Goal: Information Seeking & Learning: Learn about a topic

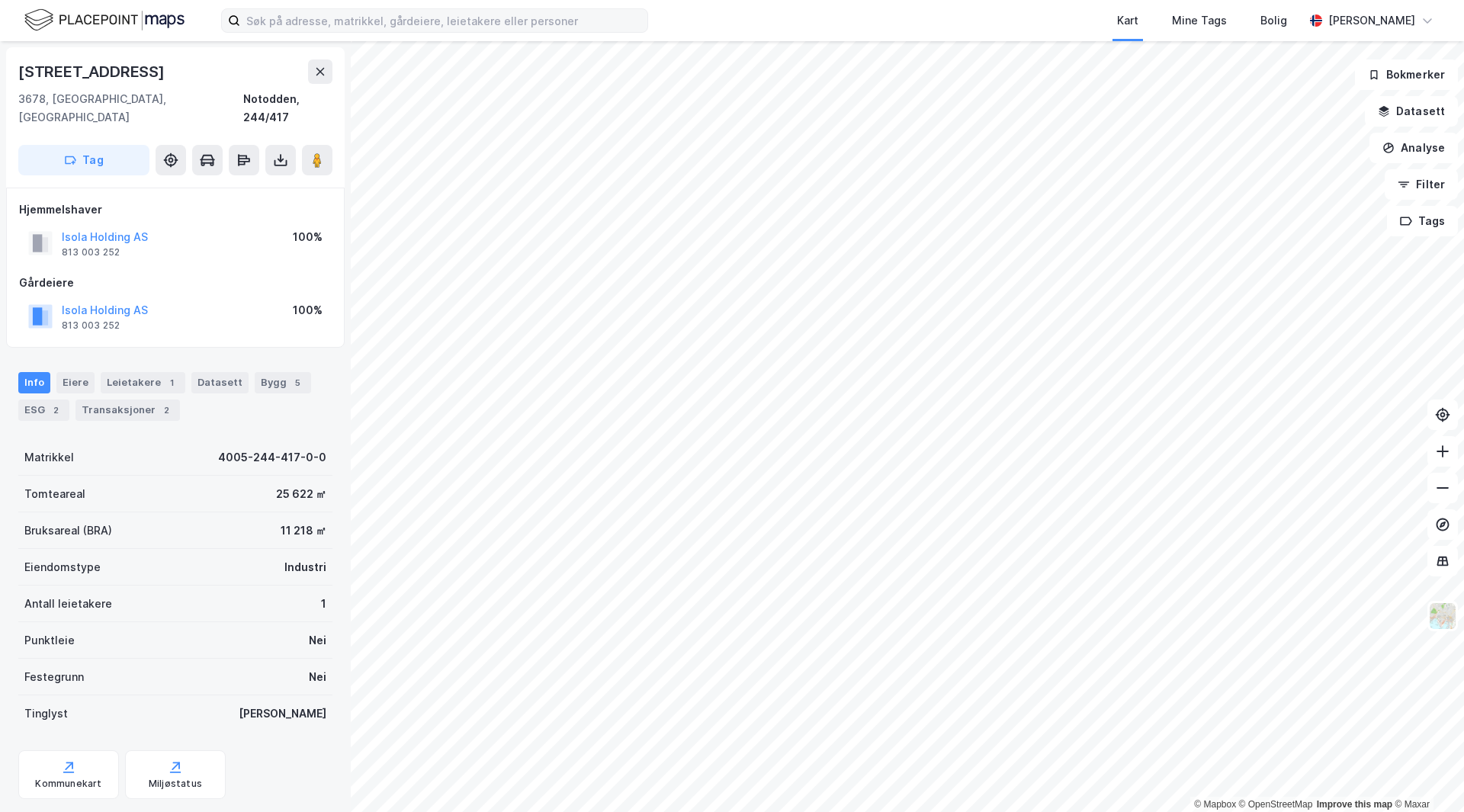
click at [352, 8] on label at bounding box center [435, 21] width 427 height 25
click at [352, 9] on input at bounding box center [444, 21] width 407 height 23
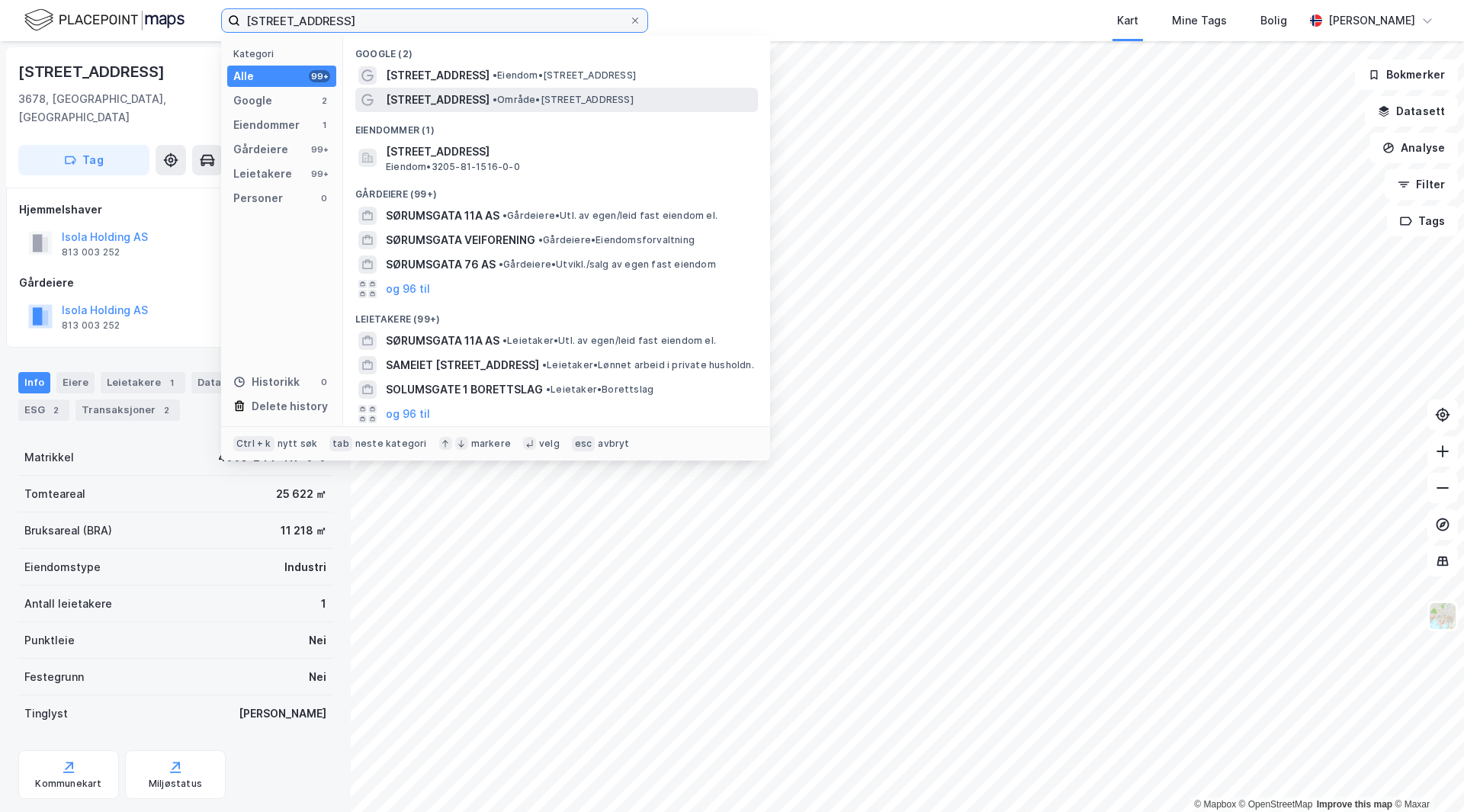
type input "[STREET_ADDRESS]"
click at [597, 99] on span "• Område • [STREET_ADDRESS]" at bounding box center [563, 100] width 141 height 12
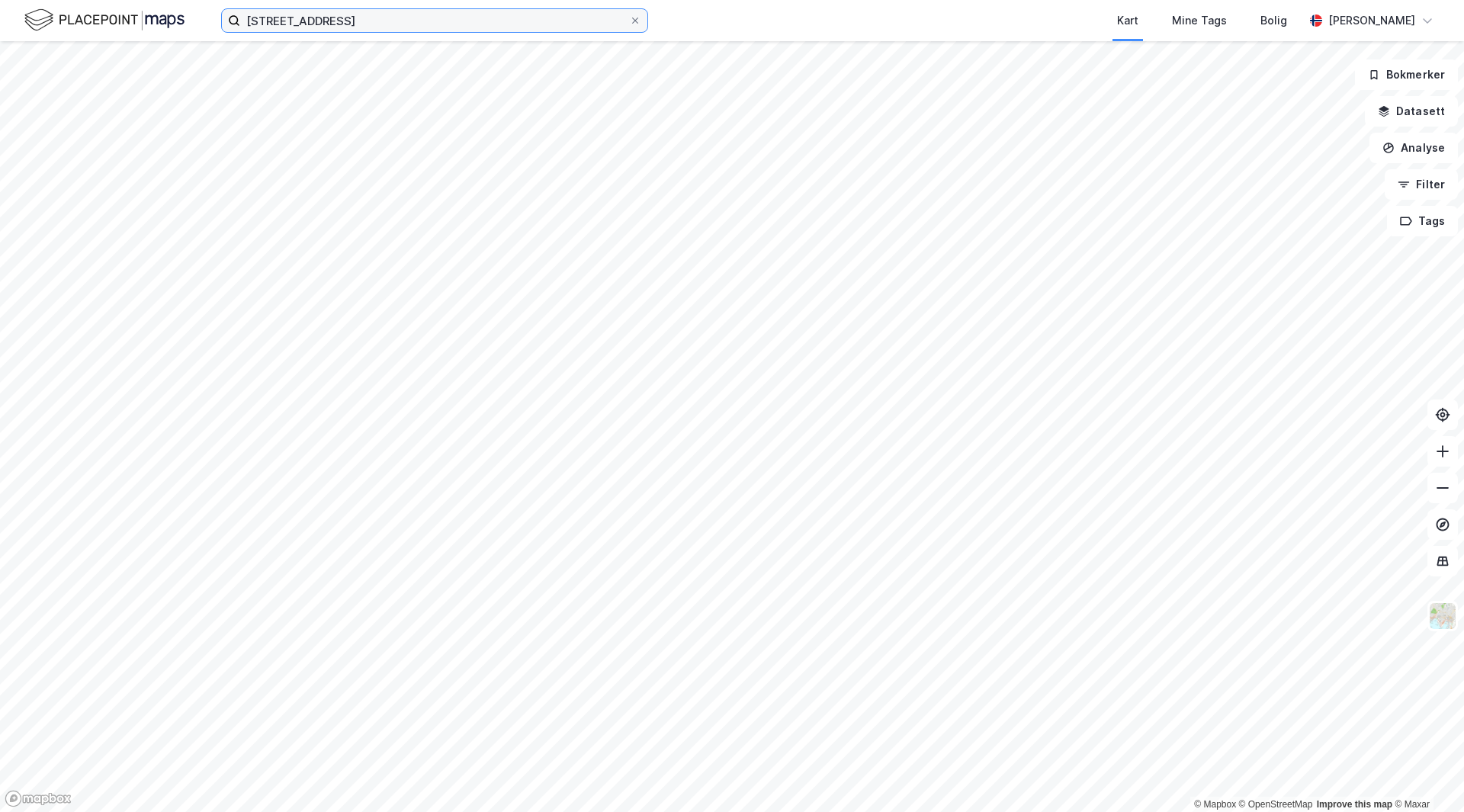
click at [334, 21] on input "[STREET_ADDRESS]" at bounding box center [435, 21] width 389 height 23
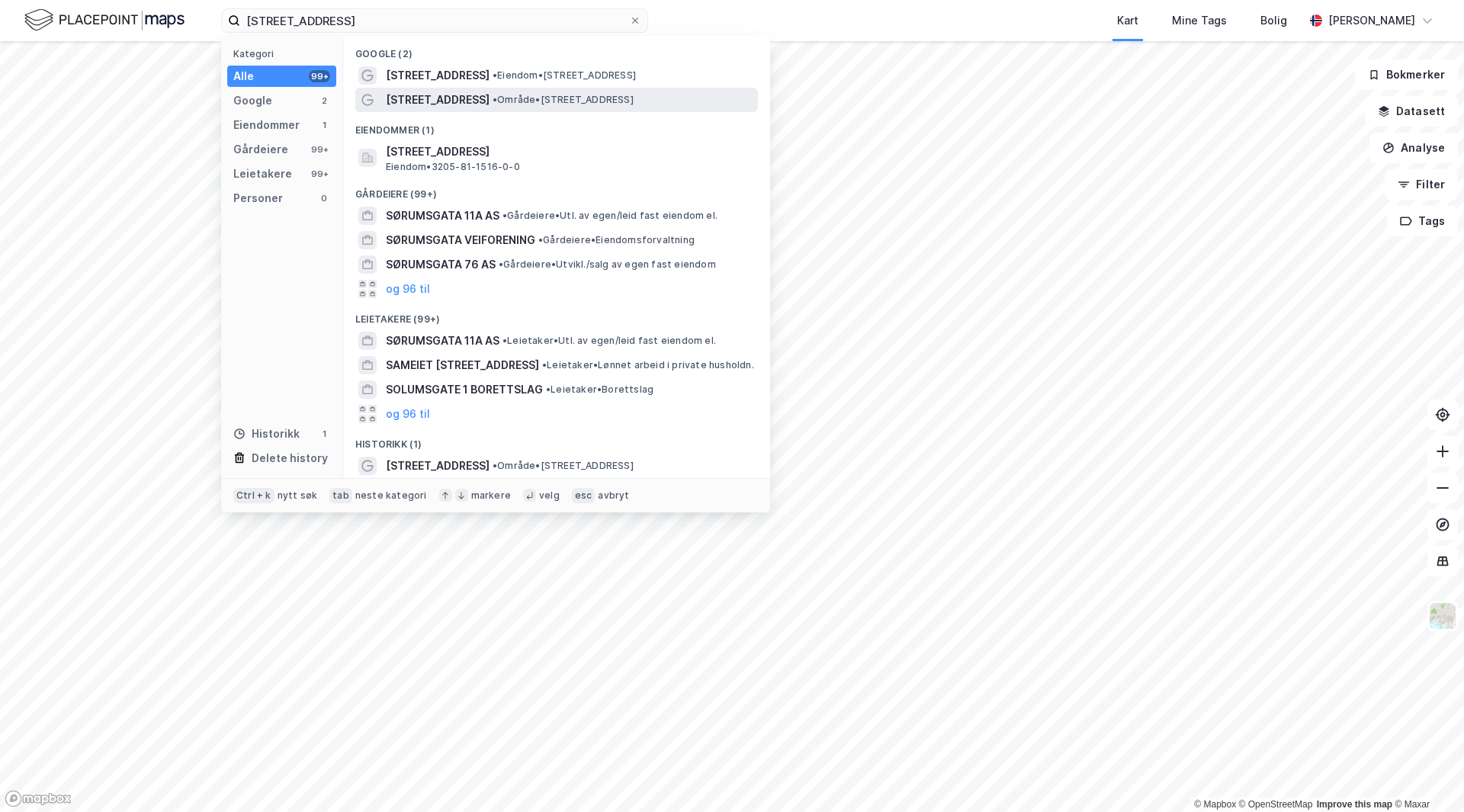
click at [431, 93] on span "[STREET_ADDRESS]" at bounding box center [438, 100] width 104 height 18
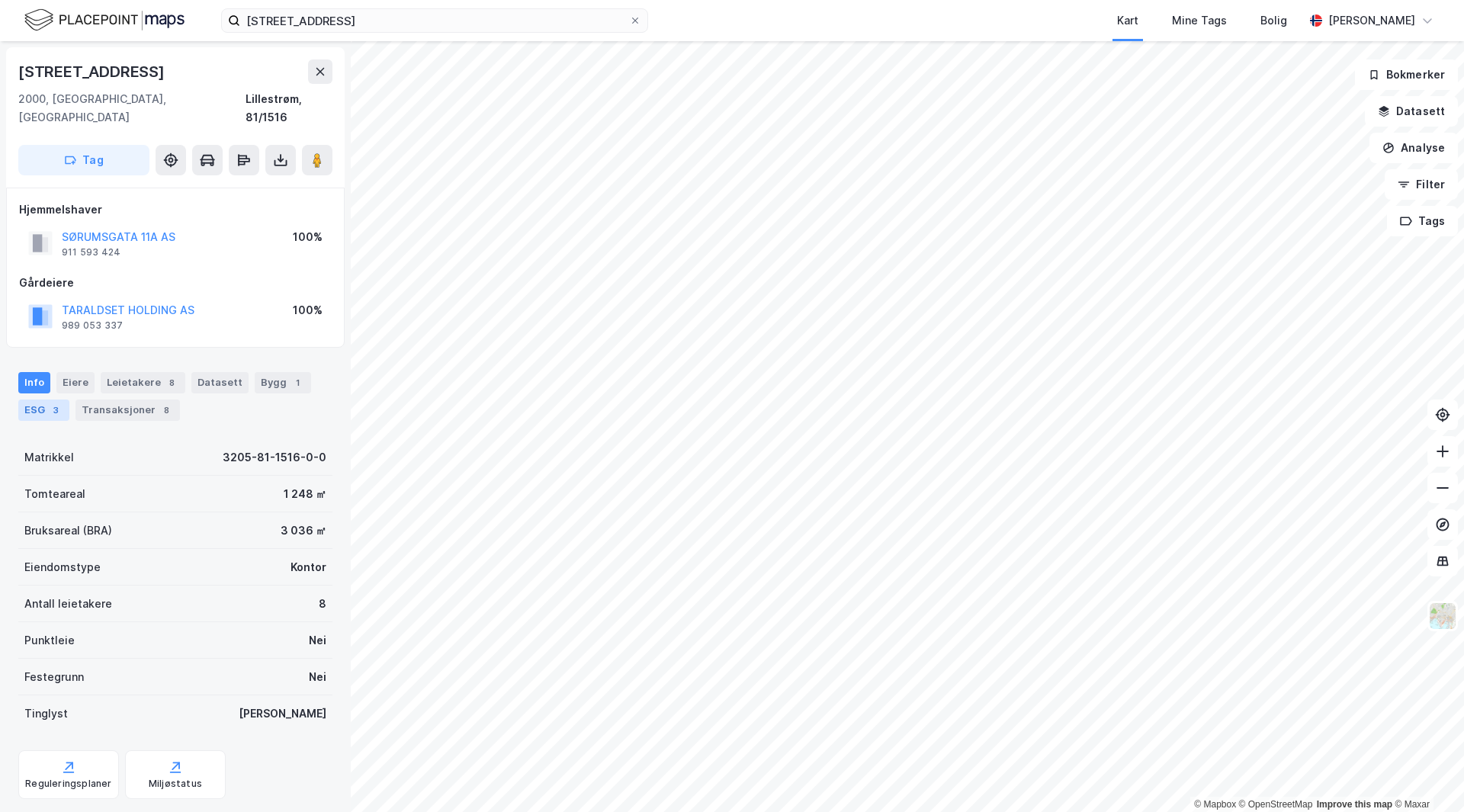
click at [57, 402] on div "3" at bounding box center [55, 410] width 16 height 16
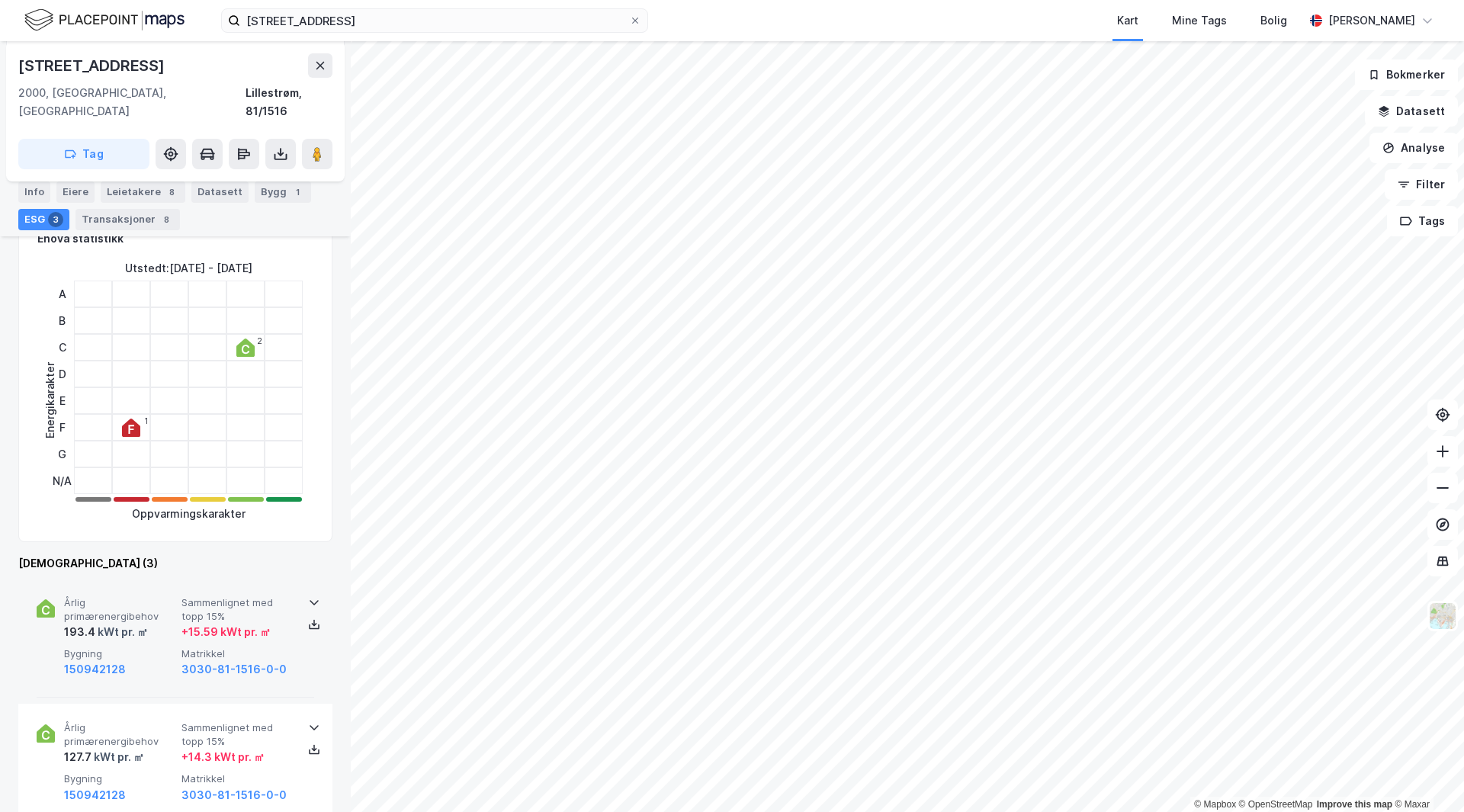
scroll to position [381, 0]
